Goal: Task Accomplishment & Management: Use online tool/utility

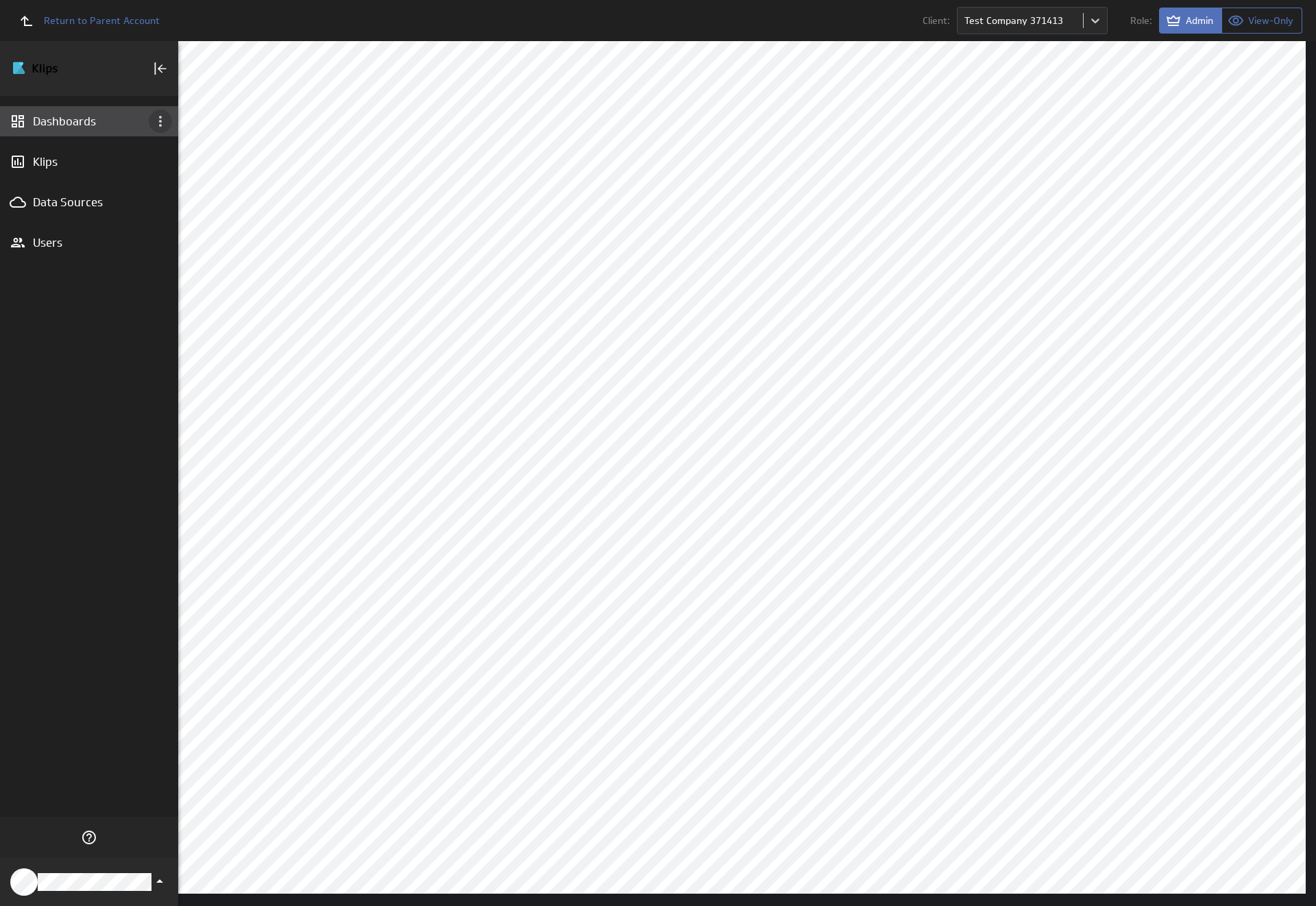
click at [161, 121] on icon "Dashboard menu" at bounding box center [160, 120] width 3 height 11
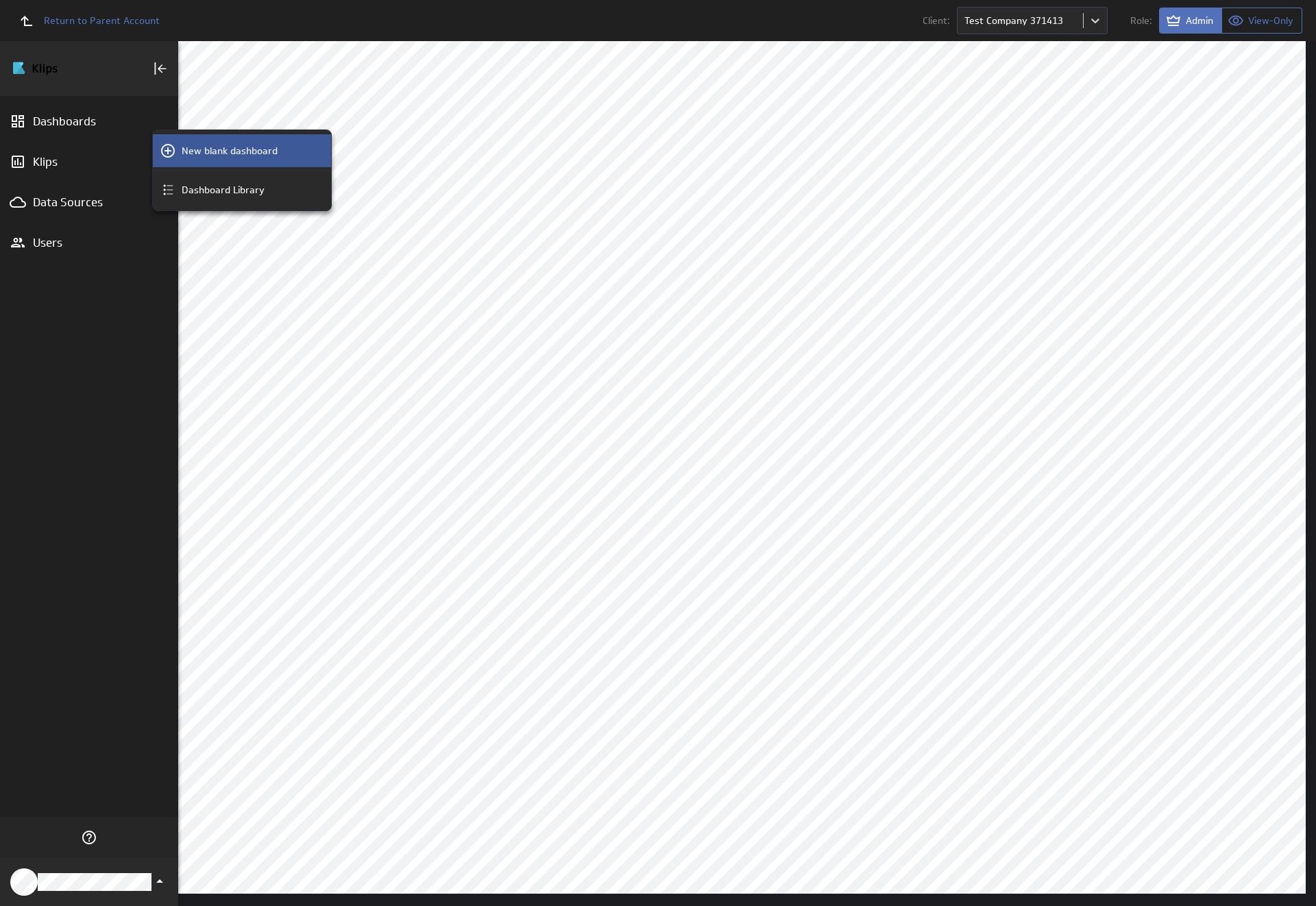
click at [242, 151] on p "New blank dashboard" at bounding box center [229, 151] width 96 height 15
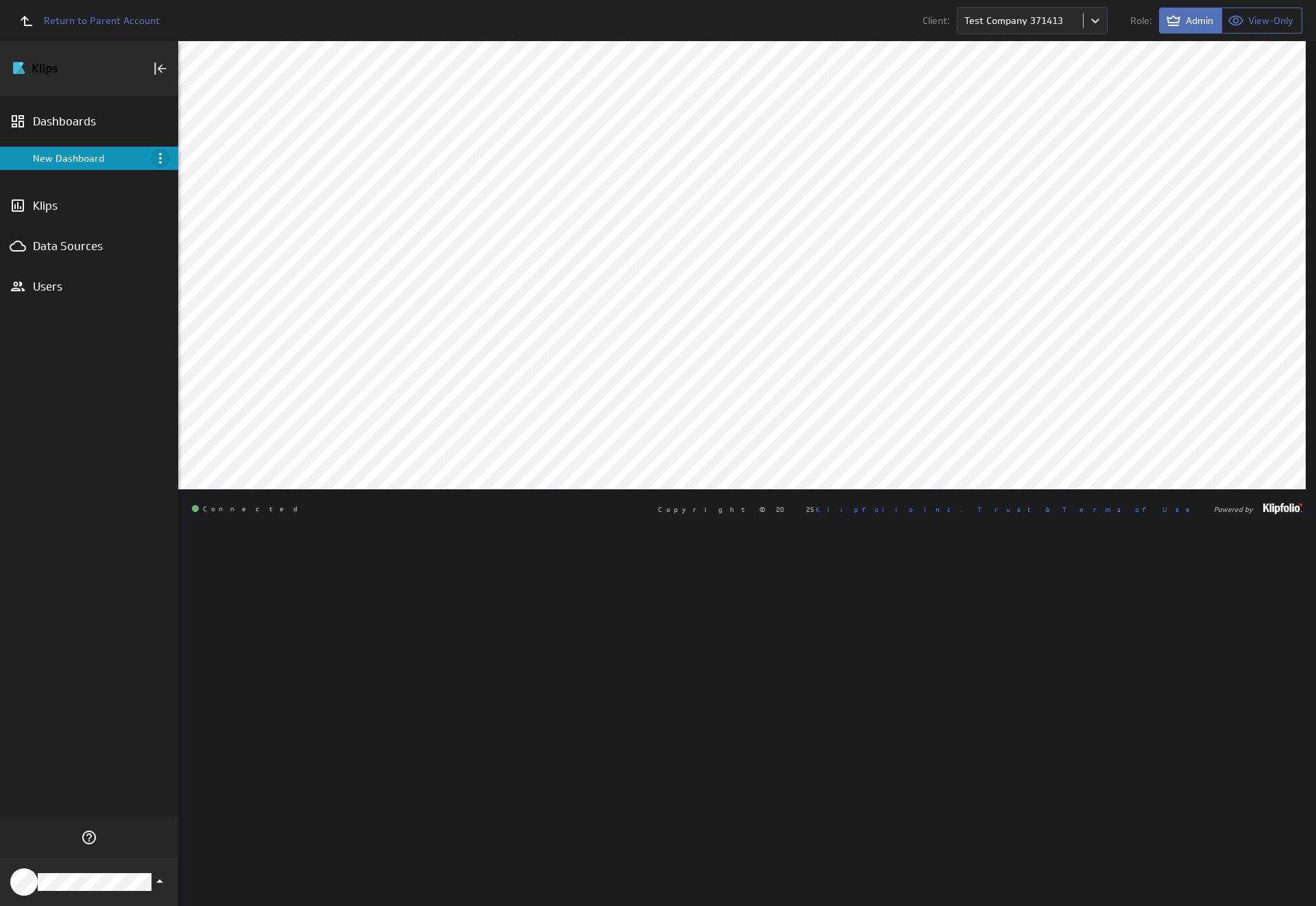
click at [161, 159] on icon "Menu" at bounding box center [160, 158] width 3 height 11
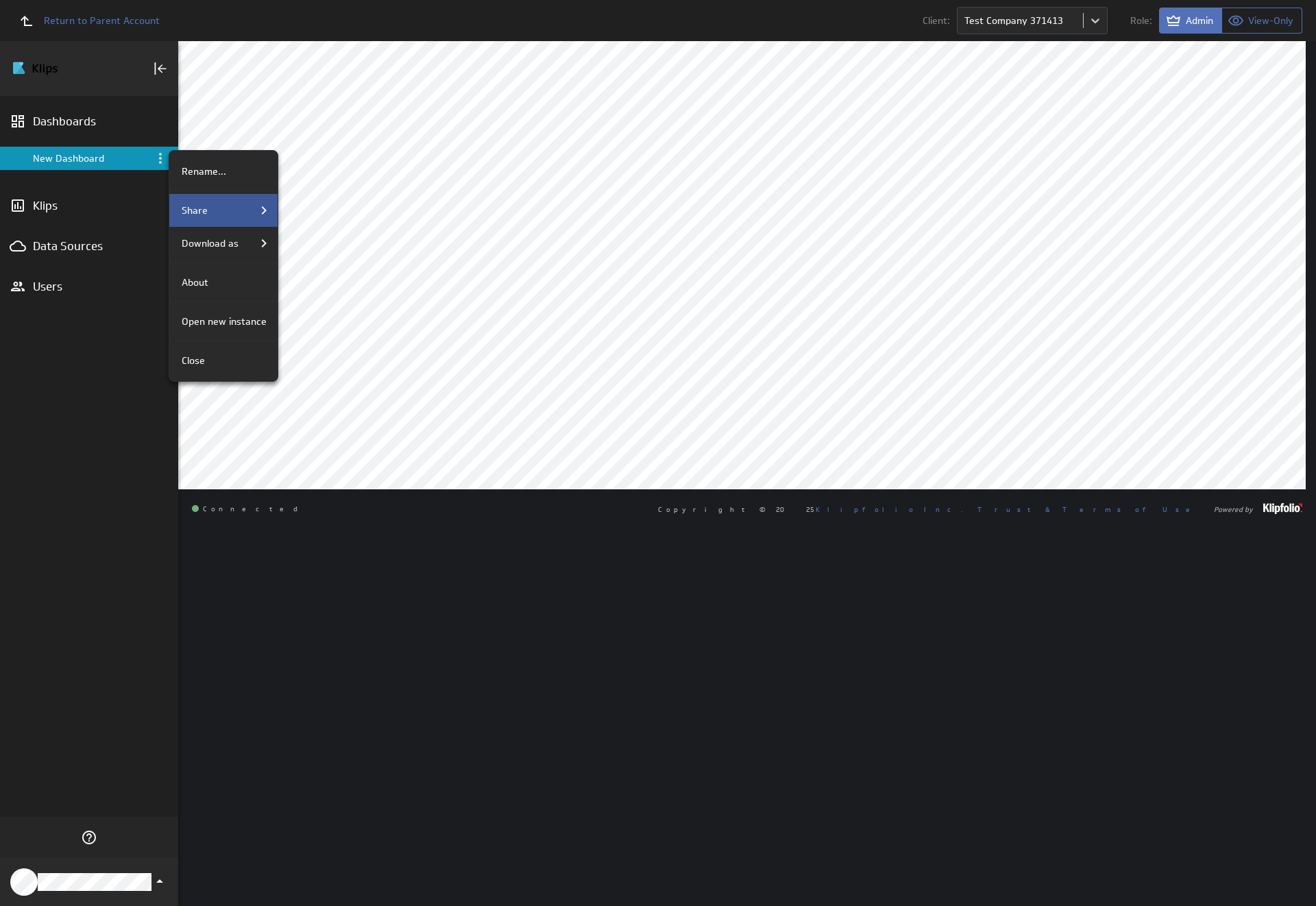
click at [222, 210] on div "Share" at bounding box center [224, 210] width 96 height 17
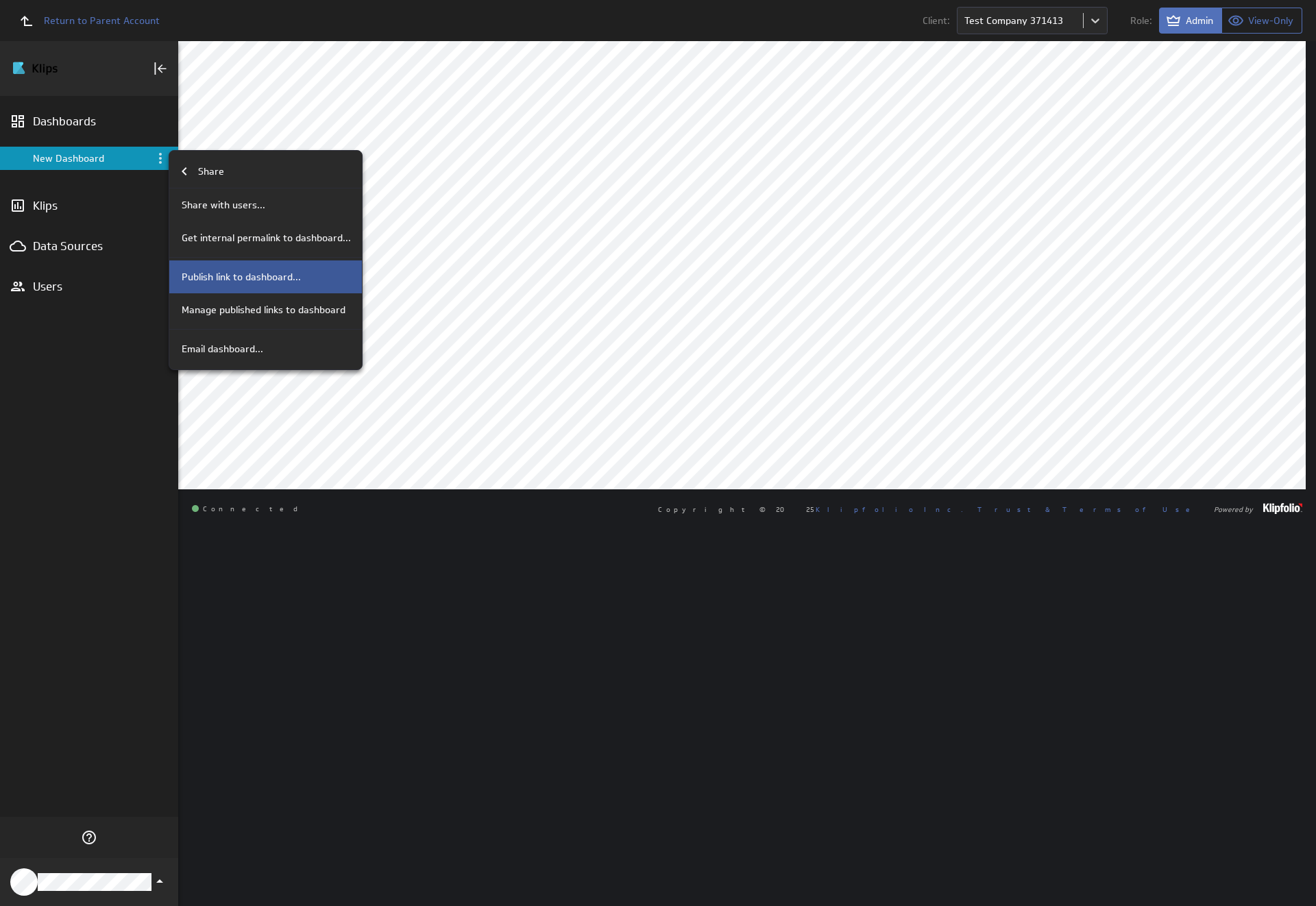
click at [264, 277] on p "Publish link to dashboard..." at bounding box center [241, 277] width 119 height 15
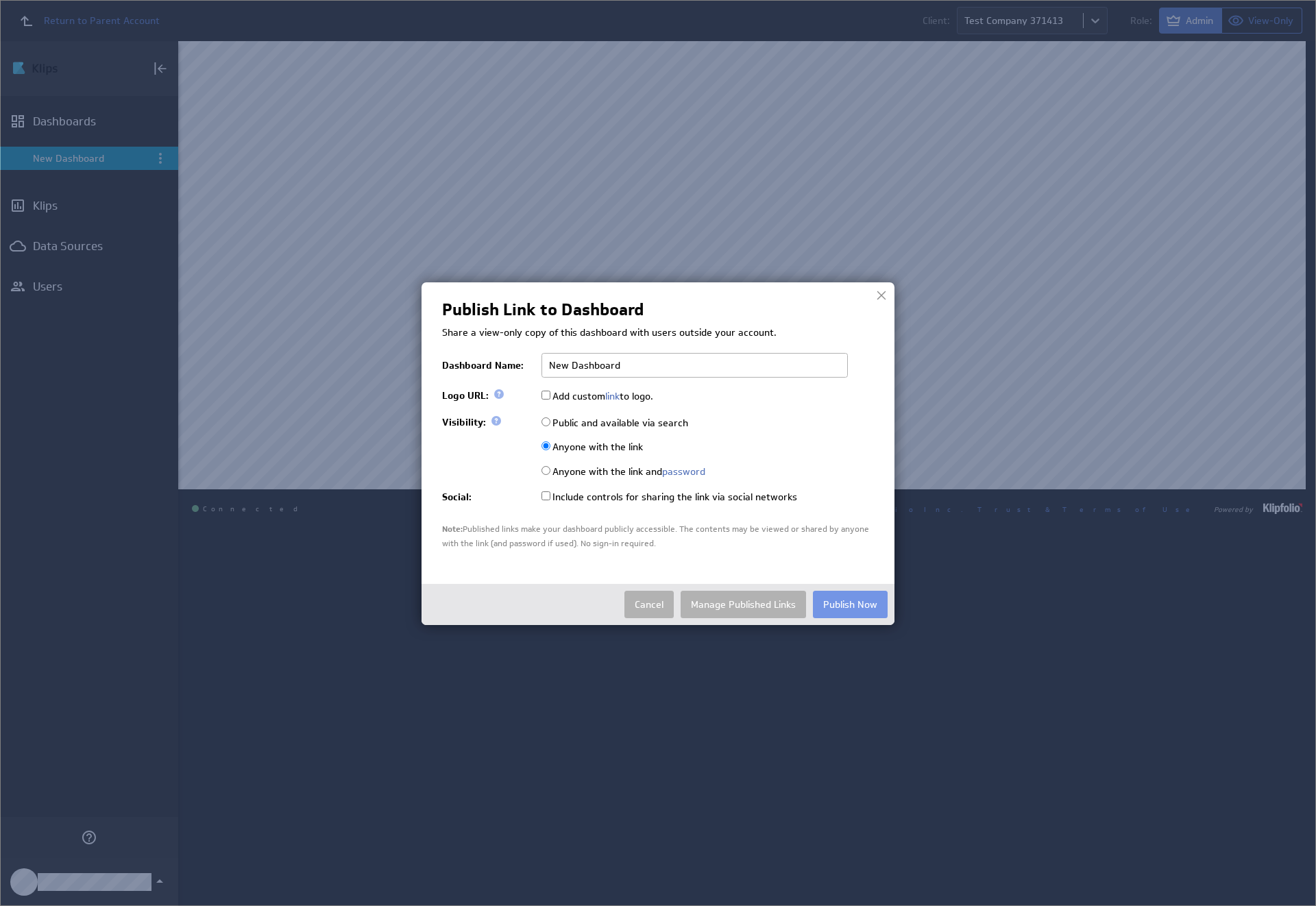
click at [545, 422] on input "Public and available via search" at bounding box center [545, 421] width 9 height 9
radio input "true"
click at [850, 618] on button "Publish Now" at bounding box center [851, 604] width 75 height 28
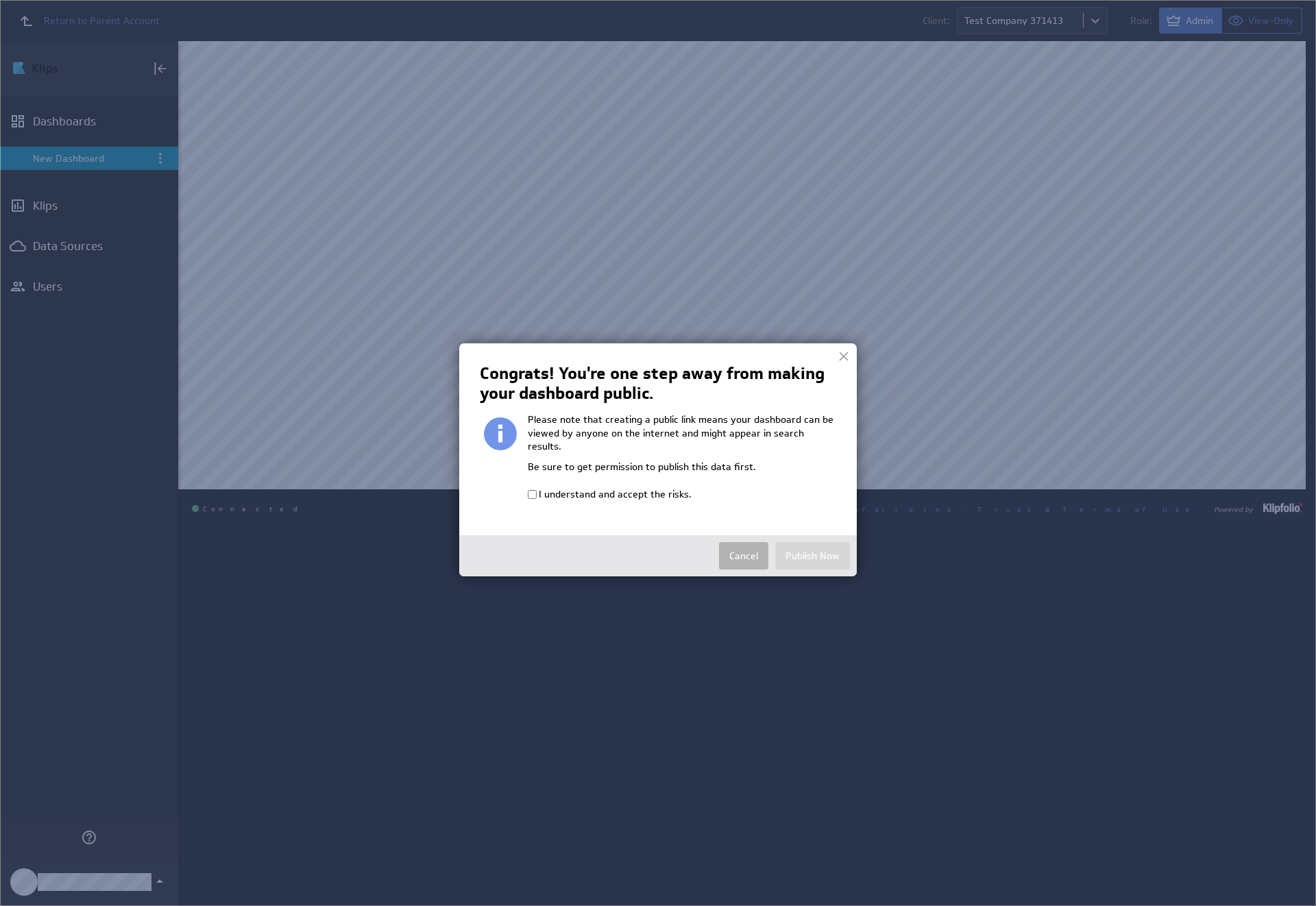
click at [531, 490] on input "I understand and accept the risks." at bounding box center [531, 494] width 9 height 9
checkbox input "true"
click at [812, 542] on button "Publish Now" at bounding box center [812, 556] width 75 height 28
